Goal: Task Accomplishment & Management: Manage account settings

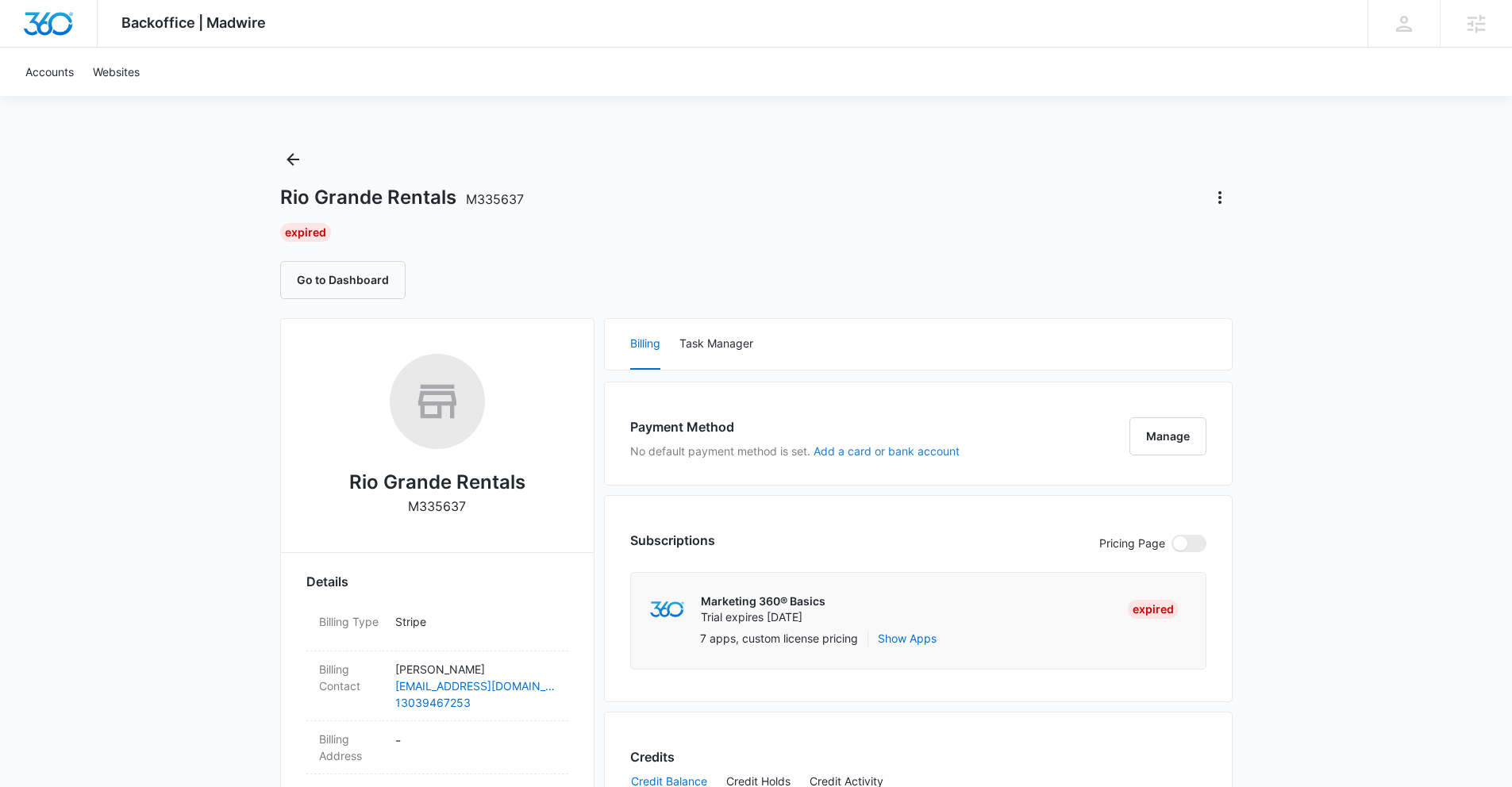
click at [841, 454] on button "Add a card or bank account" at bounding box center [886, 451] width 146 height 11
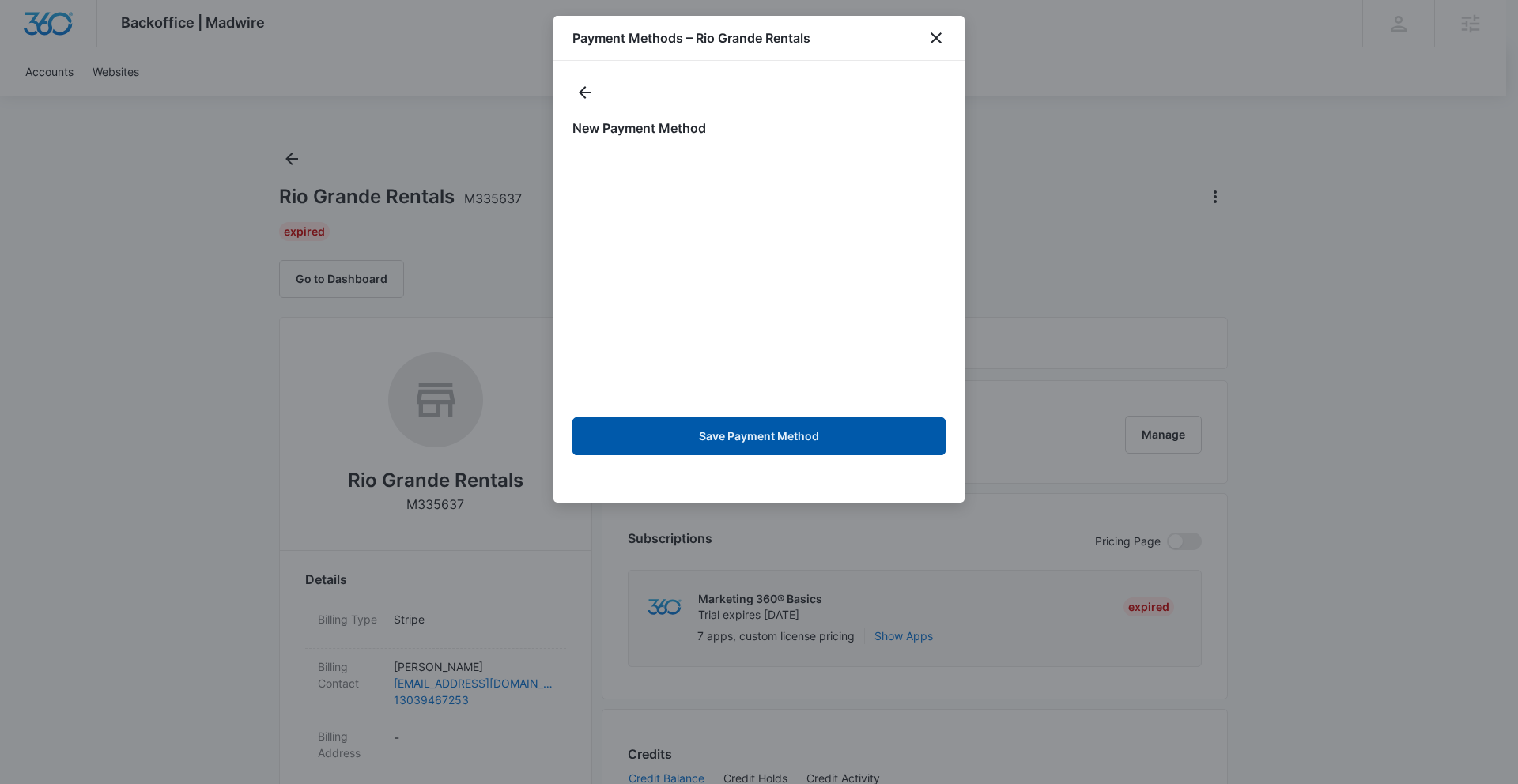
click at [626, 426] on button "Save Payment Method" at bounding box center [758, 435] width 373 height 38
